Goal: Task Accomplishment & Management: Manage account settings

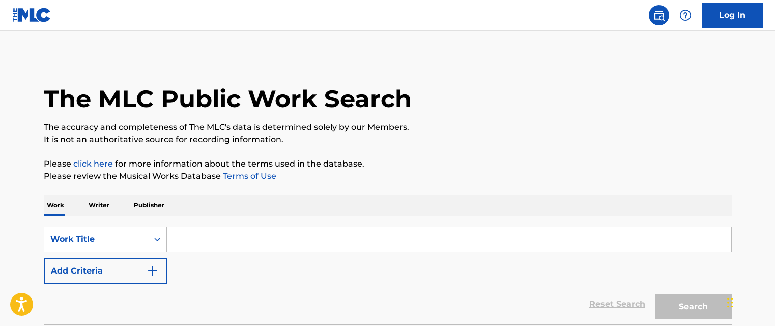
click at [743, 17] on link "Log In" at bounding box center [732, 15] width 61 height 25
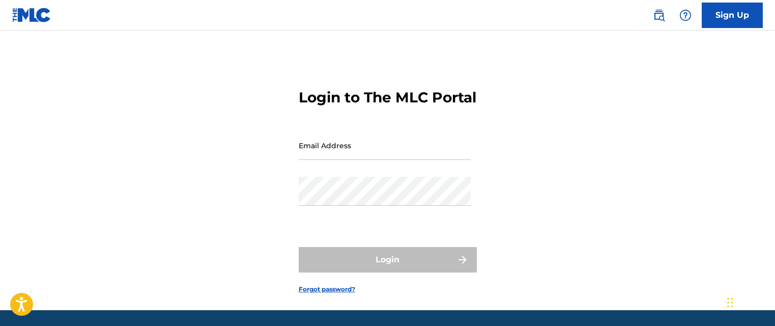
click at [355, 160] on input "Email Address" at bounding box center [385, 145] width 172 height 29
click at [338, 160] on input "Email Address" at bounding box center [385, 145] width 172 height 29
paste input "[PERSON_NAME][EMAIL_ADDRESS][DOMAIN_NAME]"
type input "[PERSON_NAME][EMAIL_ADDRESS][DOMAIN_NAME]"
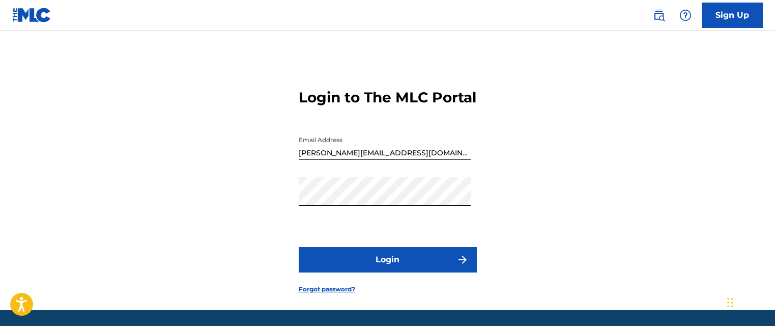
click at [408, 272] on button "Login" at bounding box center [388, 259] width 178 height 25
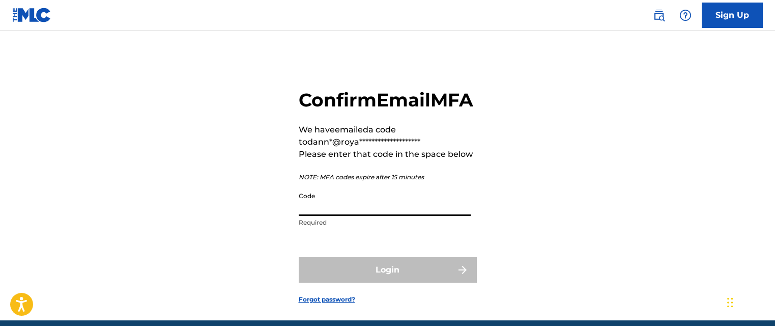
click at [339, 216] on input "Code" at bounding box center [385, 201] width 172 height 29
paste input "853912"
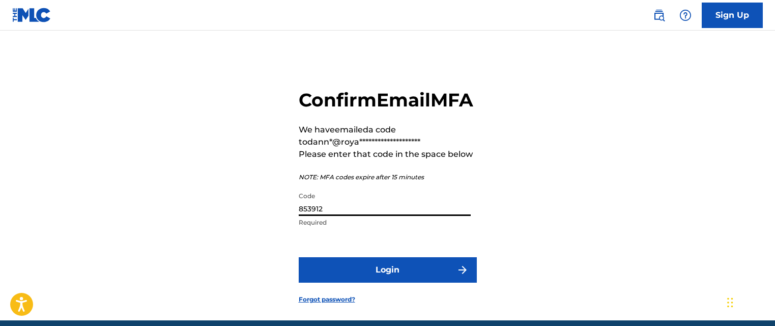
type input "853912"
click at [377, 282] on button "Login" at bounding box center [388, 269] width 178 height 25
